Goal: Task Accomplishment & Management: Manage account settings

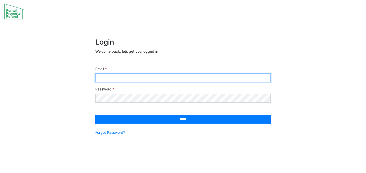
type input "**********"
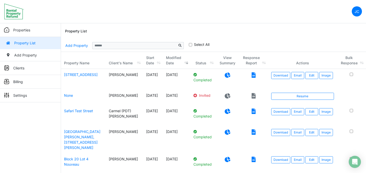
scroll to position [118, 0]
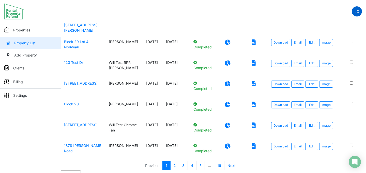
click at [357, 15] on link "JC" at bounding box center [356, 11] width 10 height 10
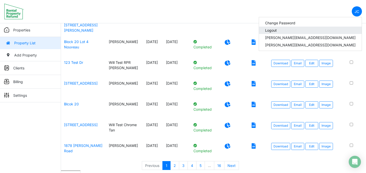
click at [317, 30] on link "Logout" at bounding box center [310, 30] width 103 height 7
